Goal: Find specific page/section: Find specific page/section

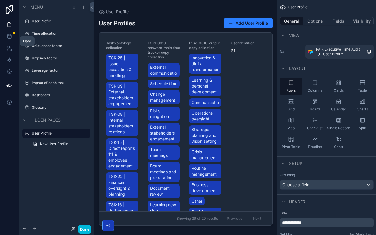
click at [13, 36] on link at bounding box center [9, 37] width 19 height 12
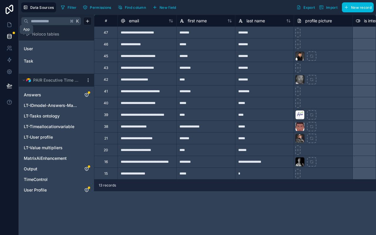
click at [10, 25] on icon at bounding box center [9, 25] width 6 height 6
click at [12, 25] on icon at bounding box center [9, 25] width 6 height 6
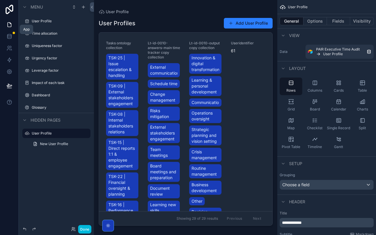
click at [73, 229] on icon at bounding box center [73, 229] width 5 height 5
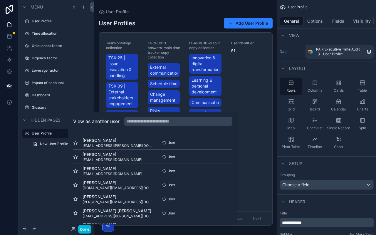
click at [41, 174] on div "Menu User Profile Time allocation Uniqueness factor Urgency factor Leverage fac…" at bounding box center [56, 114] width 75 height 228
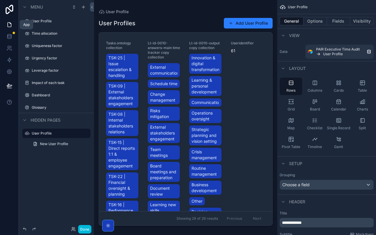
click at [10, 25] on icon at bounding box center [9, 25] width 6 height 6
